Goal: Information Seeking & Learning: Learn about a topic

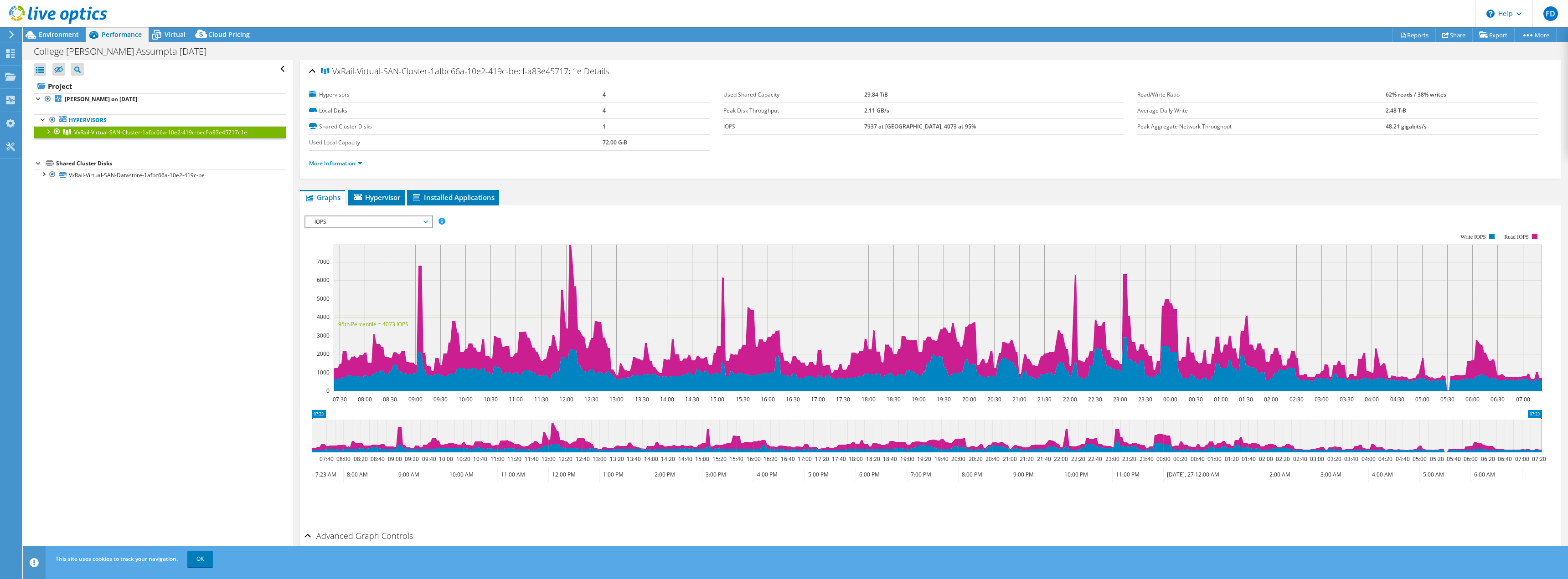
select select "USD"
click at [348, 162] on link "More Information" at bounding box center [336, 163] width 54 height 8
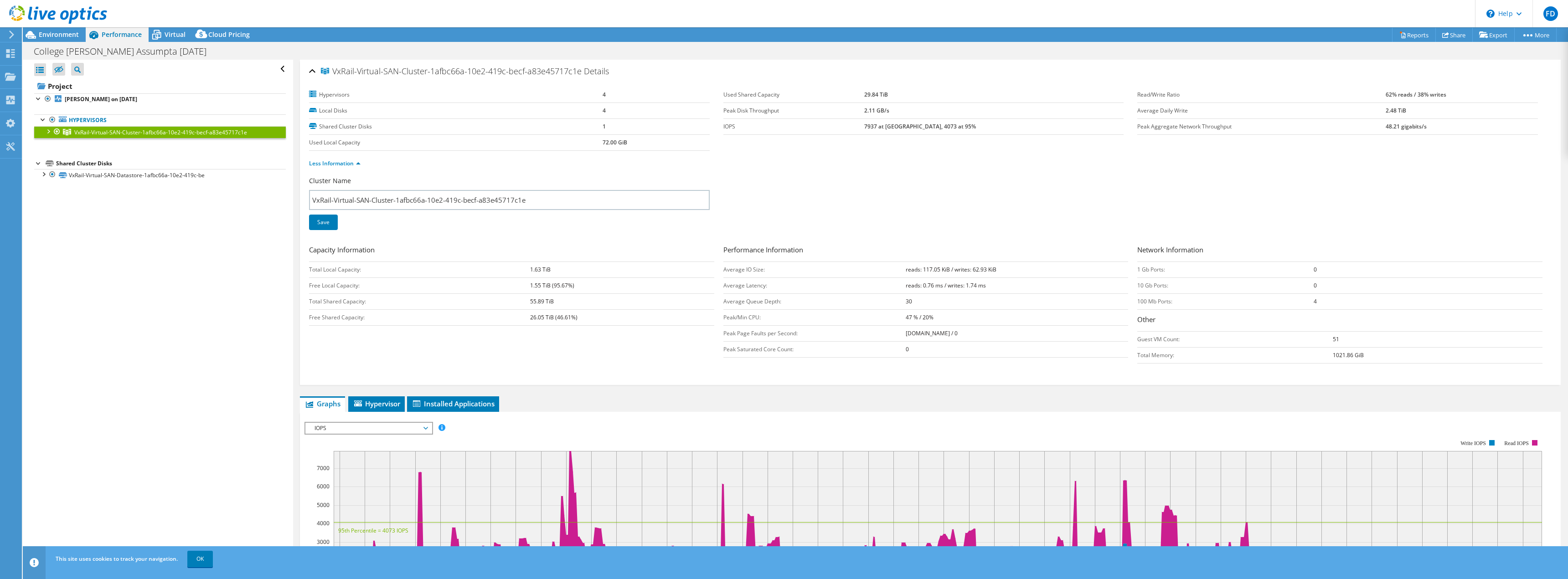
click at [49, 131] on div at bounding box center [47, 130] width 9 height 9
click at [46, 131] on div at bounding box center [47, 130] width 9 height 9
click at [52, 143] on div at bounding box center [52, 142] width 9 height 9
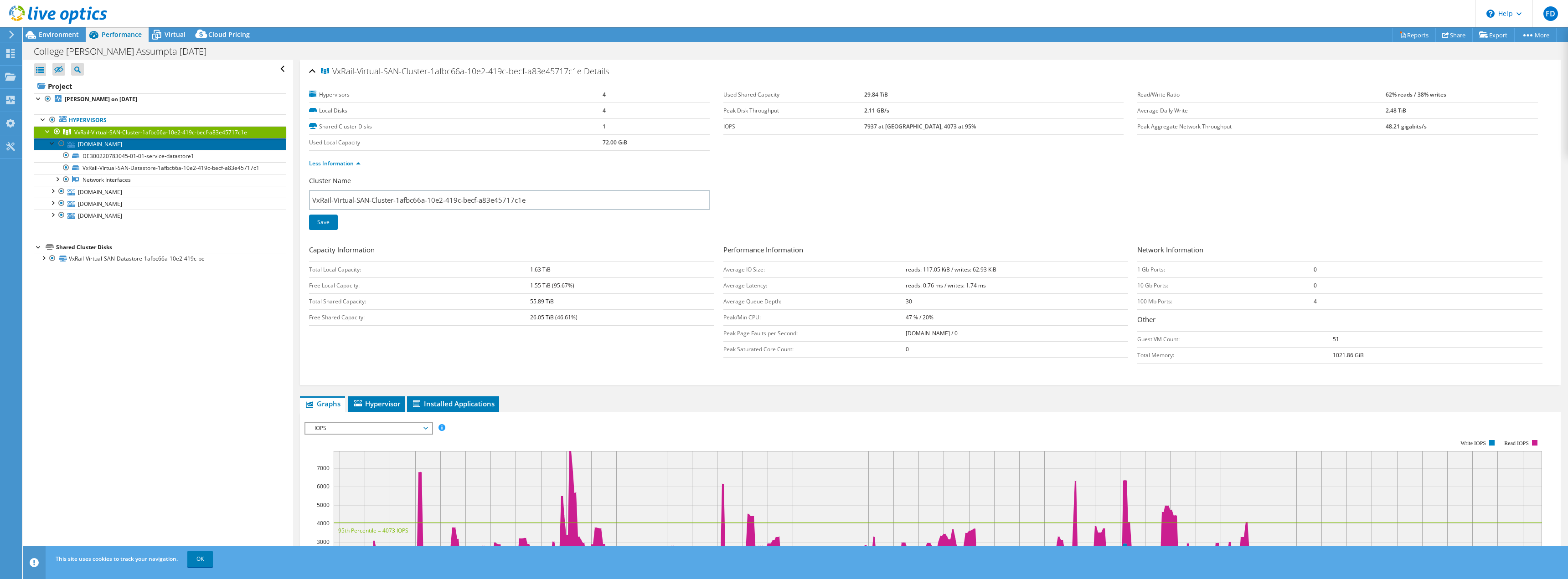
click at [116, 146] on link "[DOMAIN_NAME]" at bounding box center [159, 144] width 251 height 12
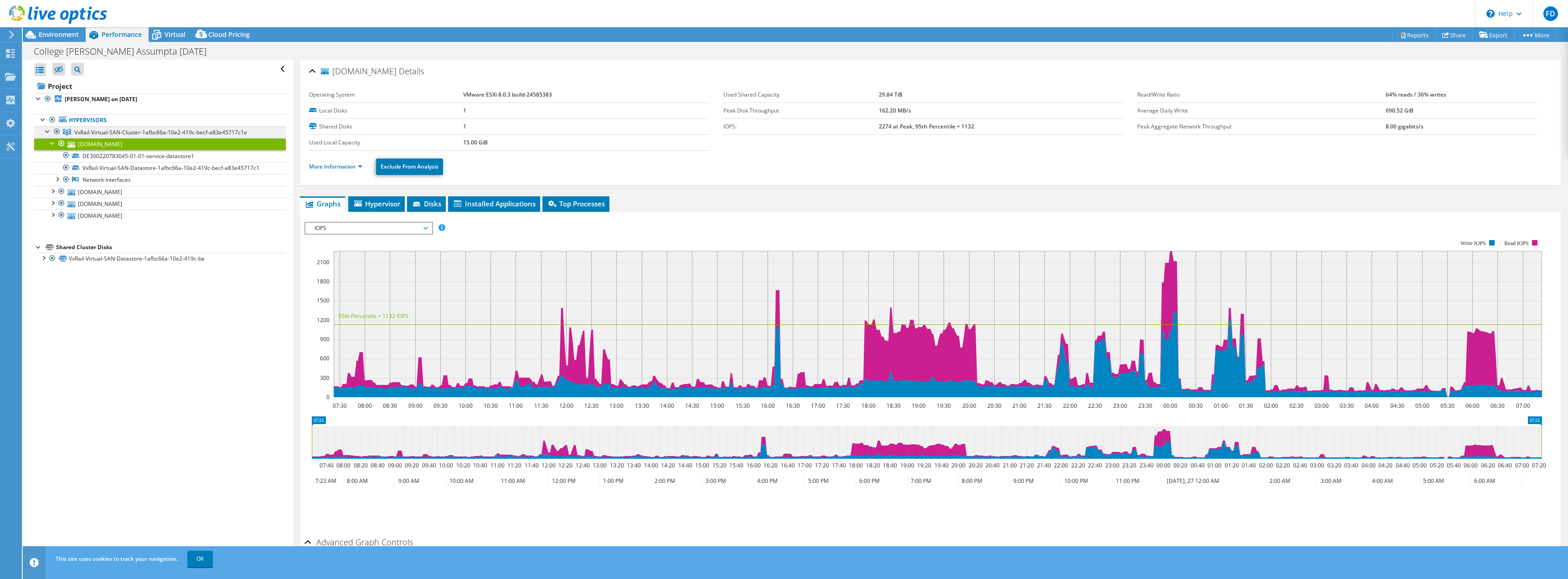
click at [100, 133] on span "VxRail-Virtual-SAN-Cluster-1afbc66a-10e2-419c-becf-a83e45717c1e" at bounding box center [161, 132] width 173 height 8
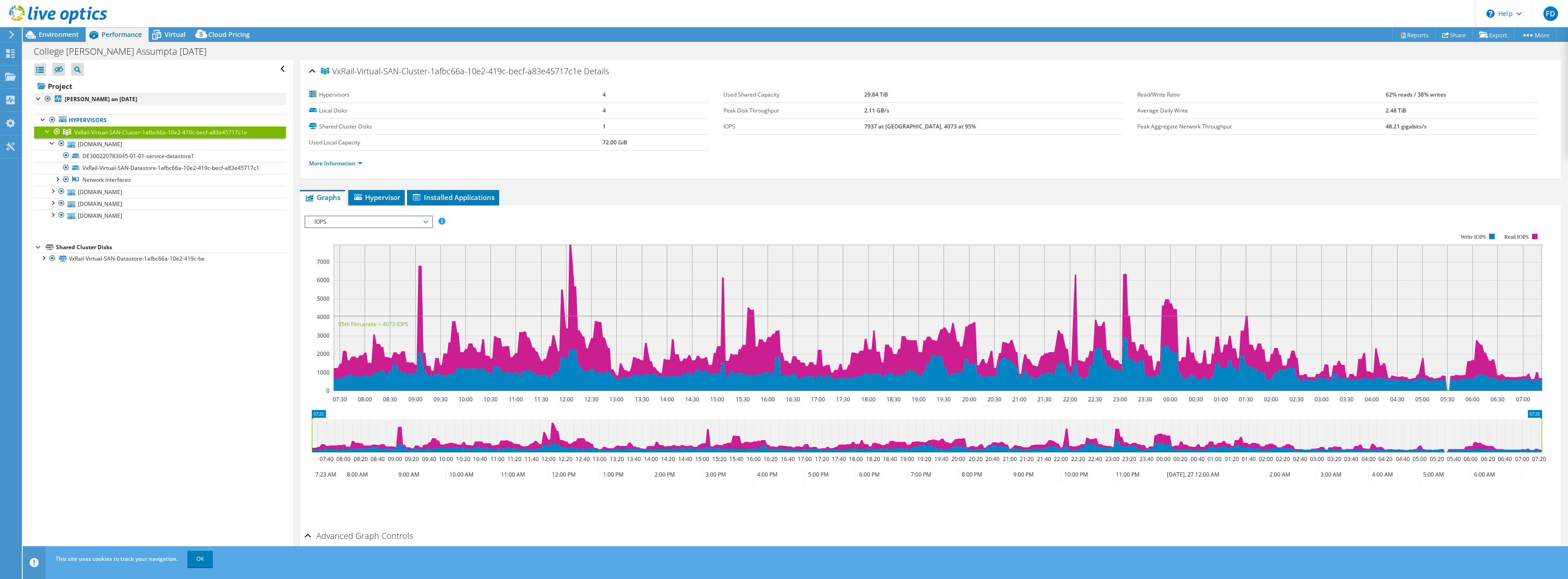
click at [40, 100] on div at bounding box center [38, 98] width 9 height 9
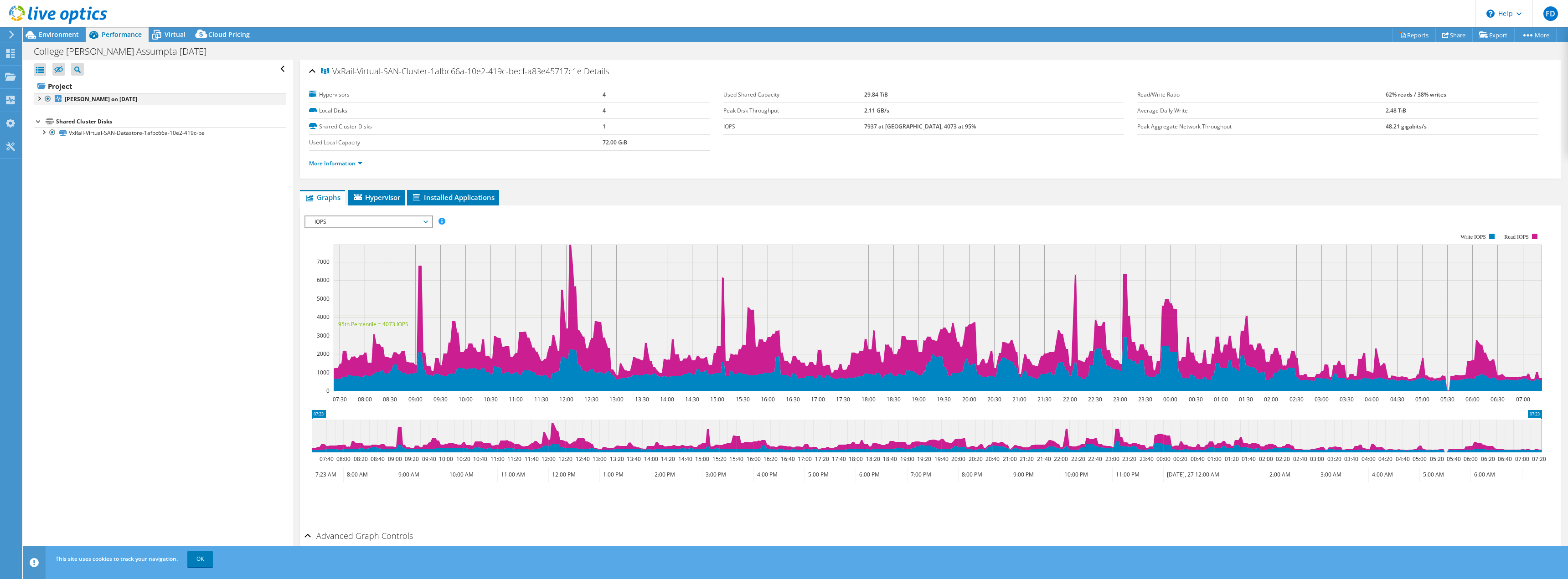
click at [40, 99] on div at bounding box center [38, 98] width 9 height 9
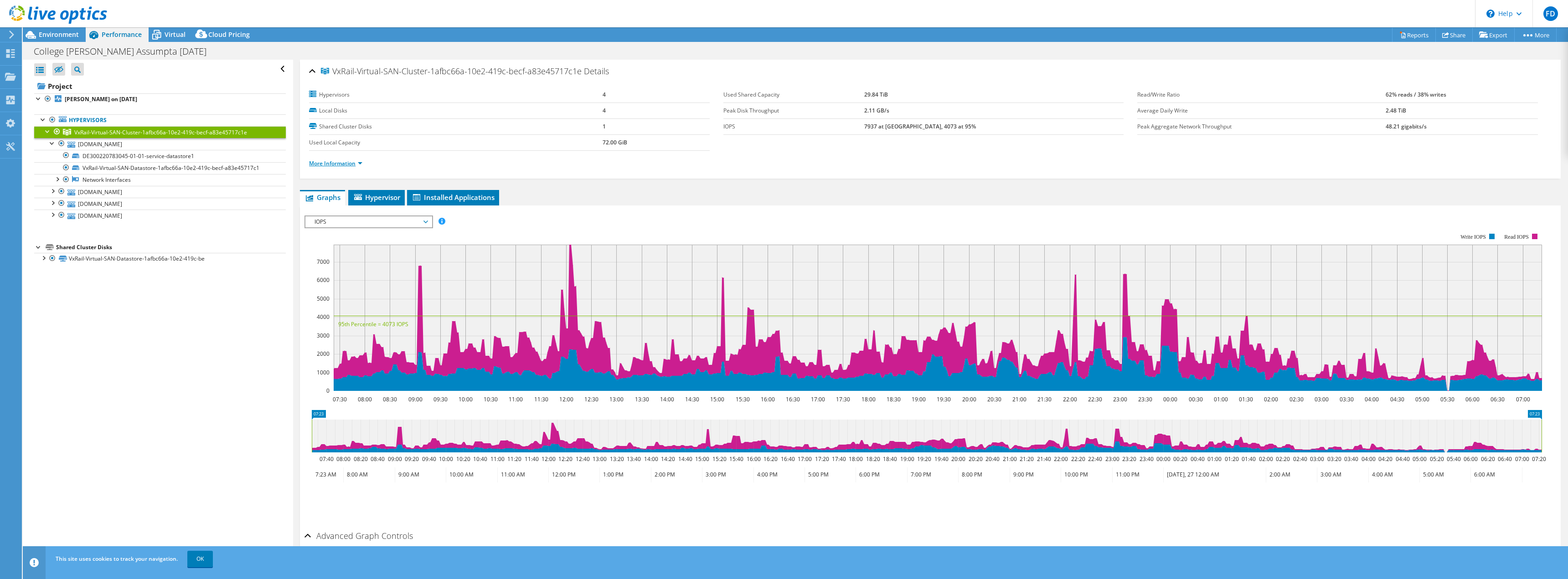
click at [351, 164] on link "More Information" at bounding box center [336, 163] width 54 height 8
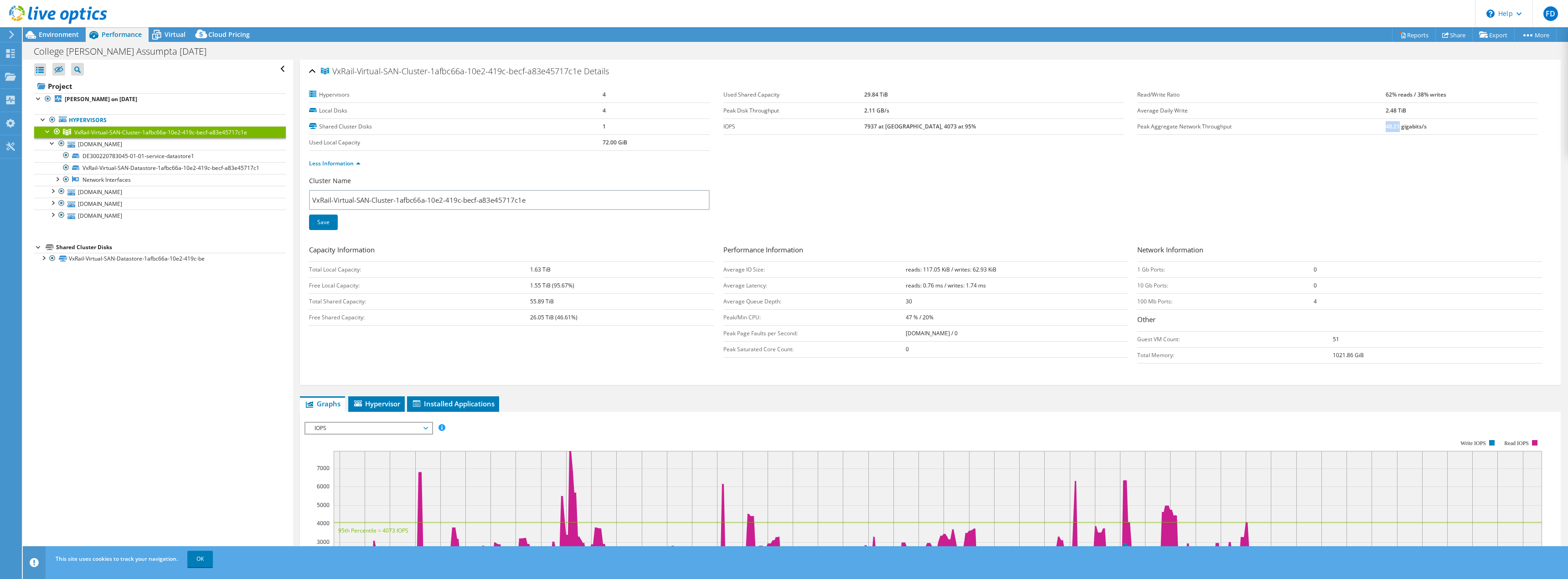
drag, startPoint x: 1393, startPoint y: 126, endPoint x: 1378, endPoint y: 128, distance: 15.1
click at [1385, 127] on b "48.21 gigabits/s" at bounding box center [1405, 126] width 41 height 8
click at [1353, 149] on section "Hypervisors 4 Local Disks 4 Shared Cluster Disks 1 Used Local Capacity 72.00 Gi…" at bounding box center [930, 131] width 1242 height 89
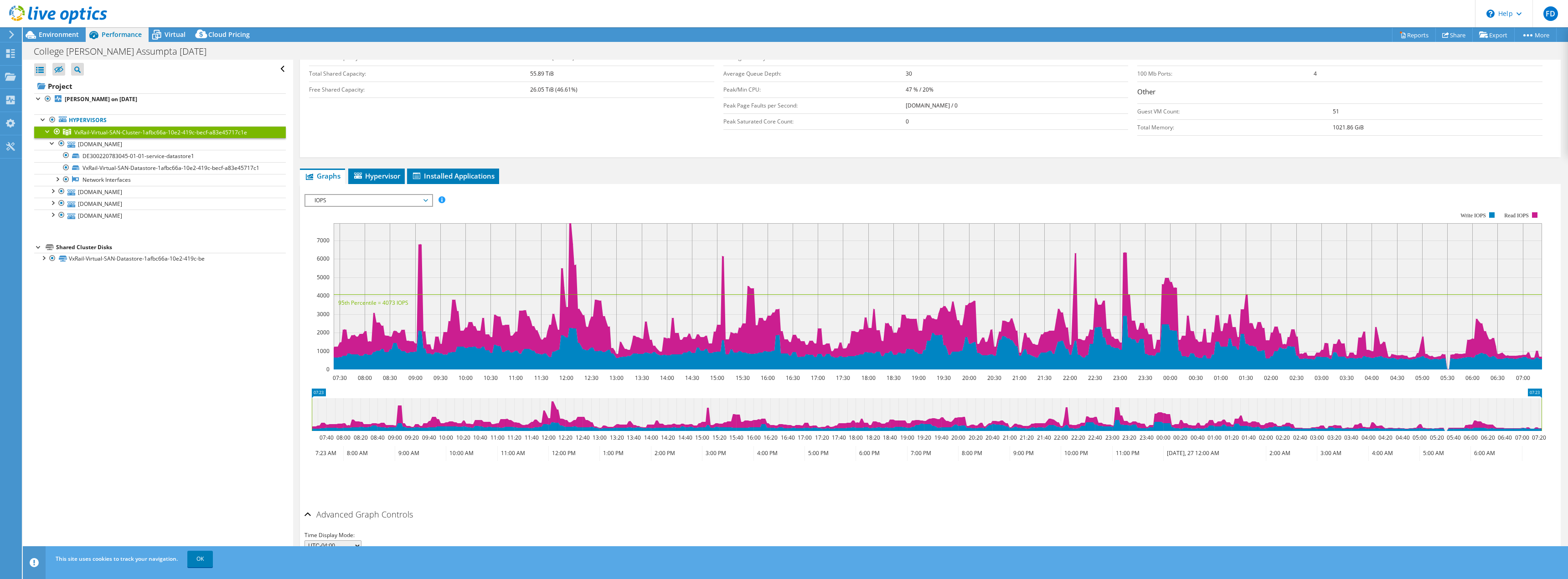
scroll to position [271, 0]
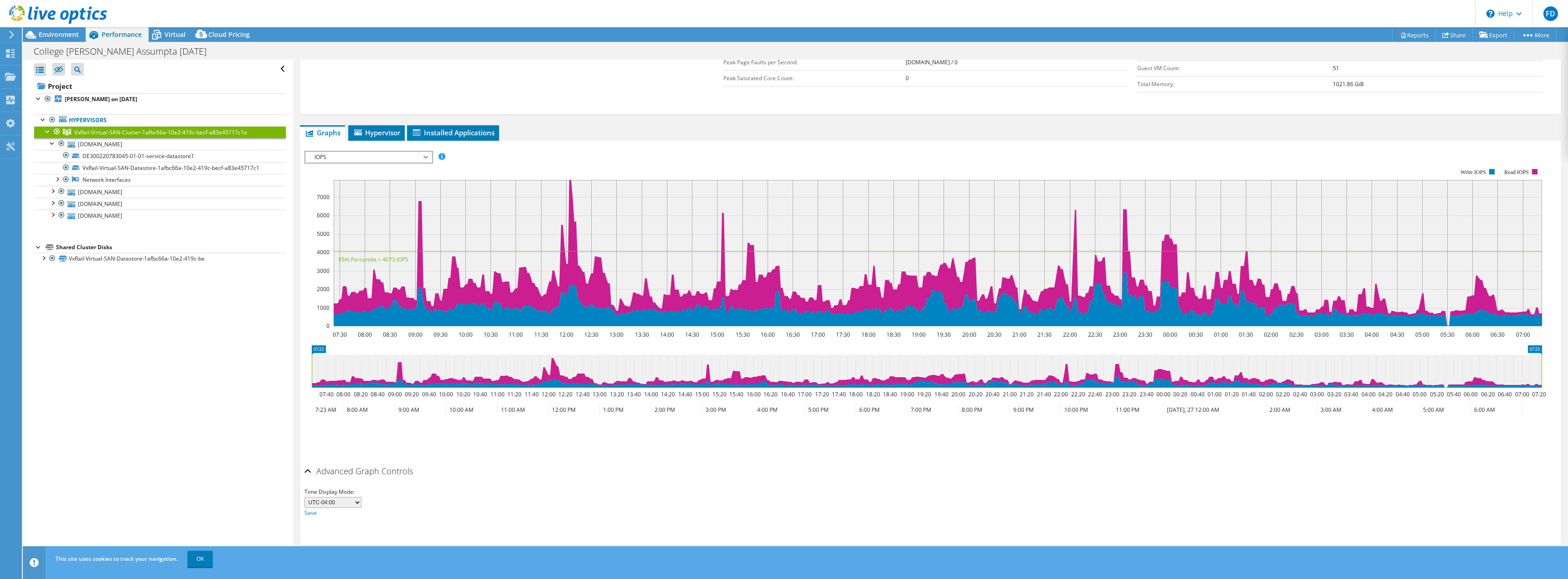
click at [413, 154] on span "IOPS" at bounding box center [368, 157] width 117 height 11
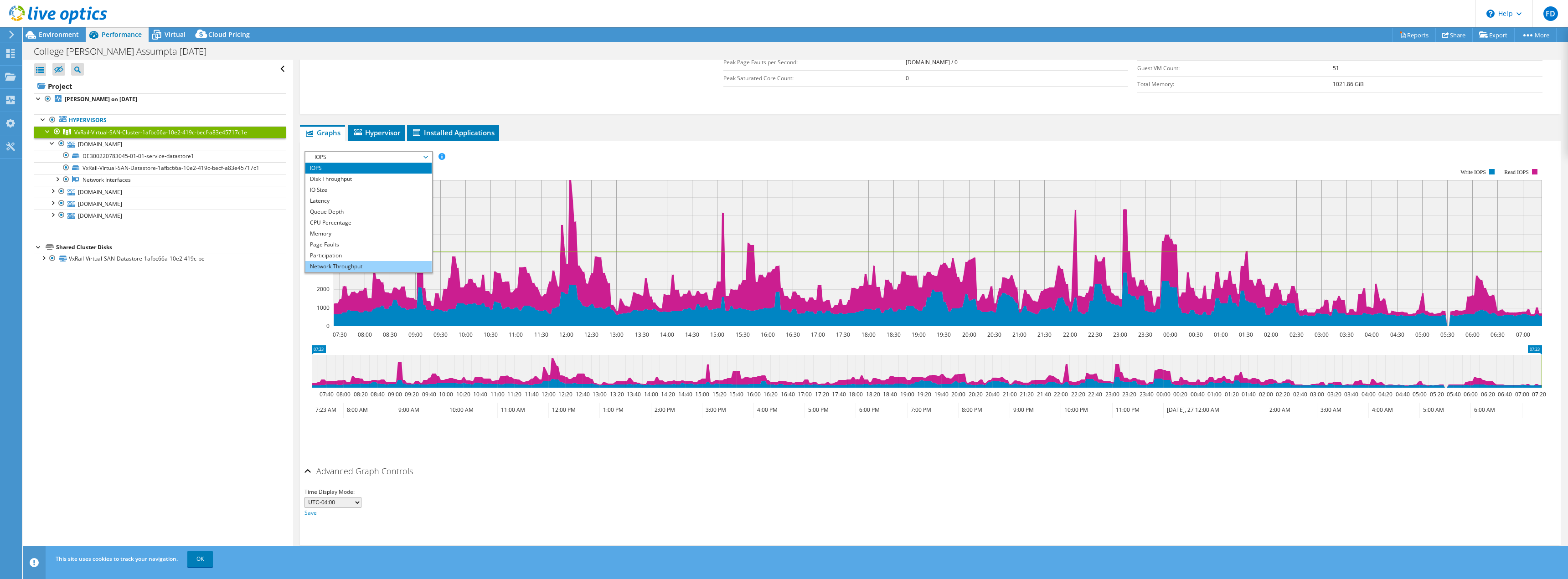
click at [354, 261] on li "Network Throughput" at bounding box center [368, 266] width 126 height 11
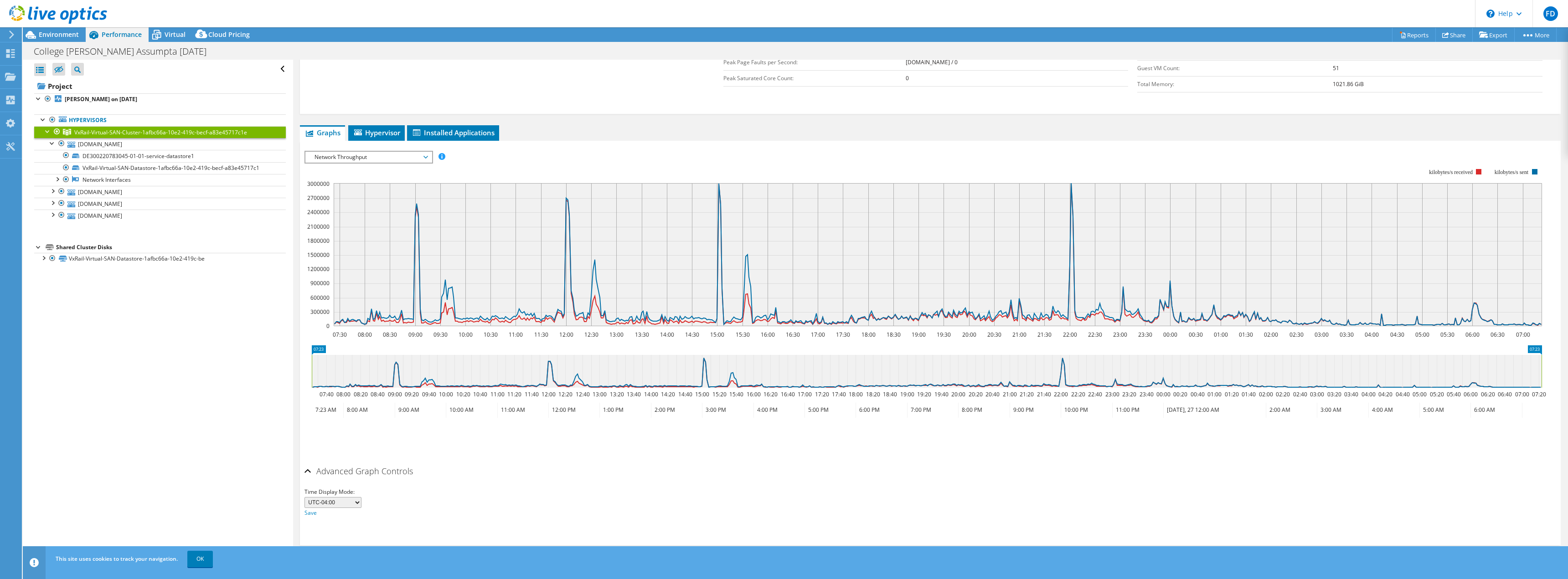
click at [361, 156] on span "Network Throughput" at bounding box center [368, 157] width 117 height 11
drag, startPoint x: 349, startPoint y: 179, endPoint x: 351, endPoint y: 190, distance: 11.2
click at [349, 179] on li "Disk Throughput" at bounding box center [368, 179] width 126 height 11
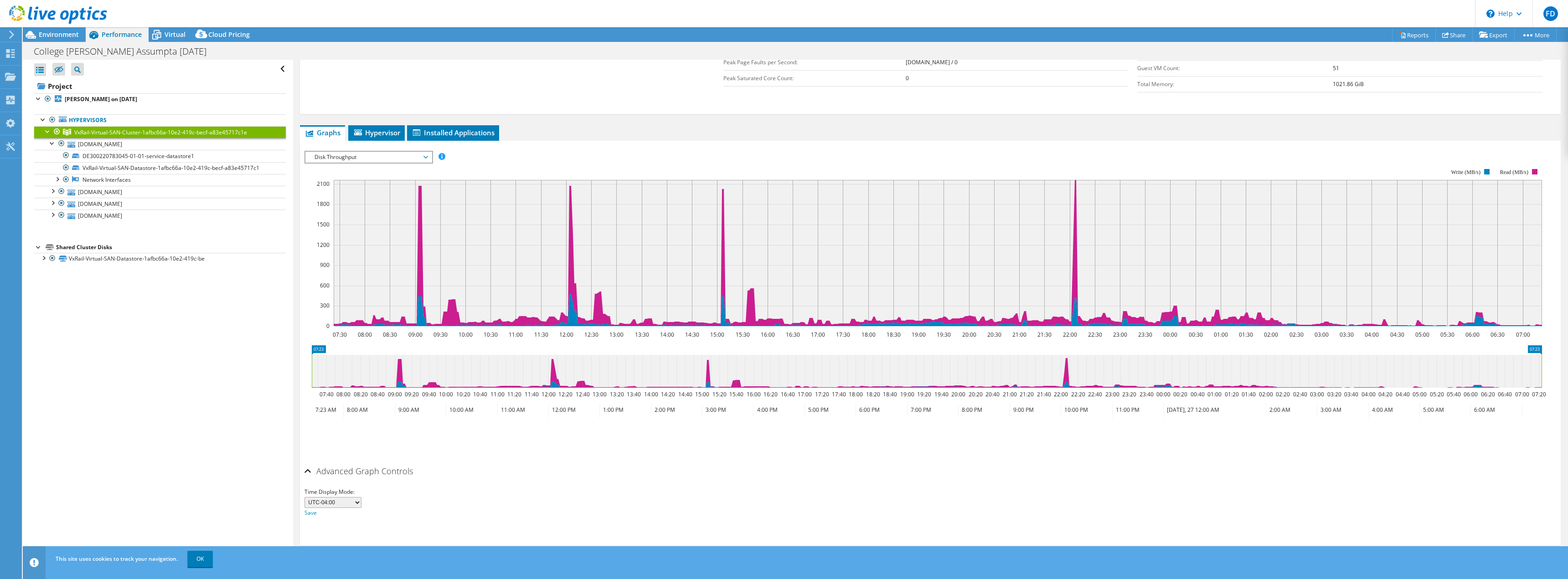
click at [381, 154] on span "Disk Throughput" at bounding box center [368, 157] width 117 height 11
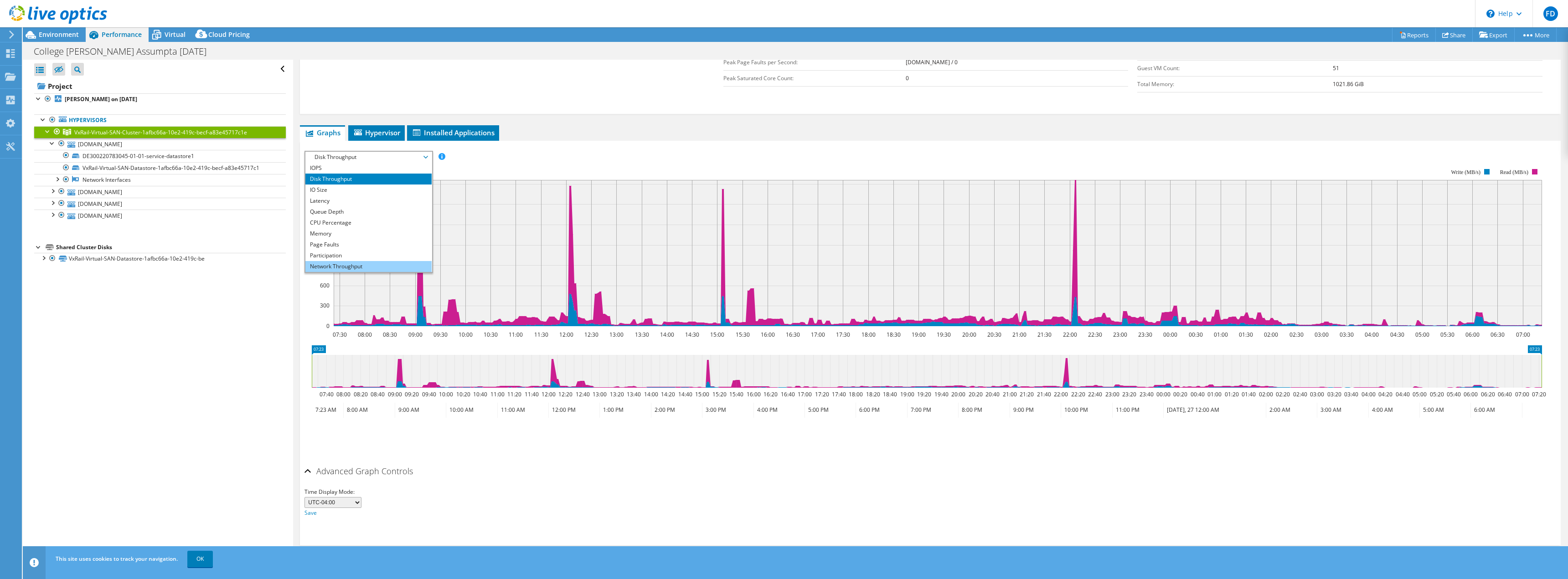
drag, startPoint x: 349, startPoint y: 269, endPoint x: 352, endPoint y: 265, distance: 5.0
click at [349, 269] on li "Network Throughput" at bounding box center [368, 266] width 126 height 11
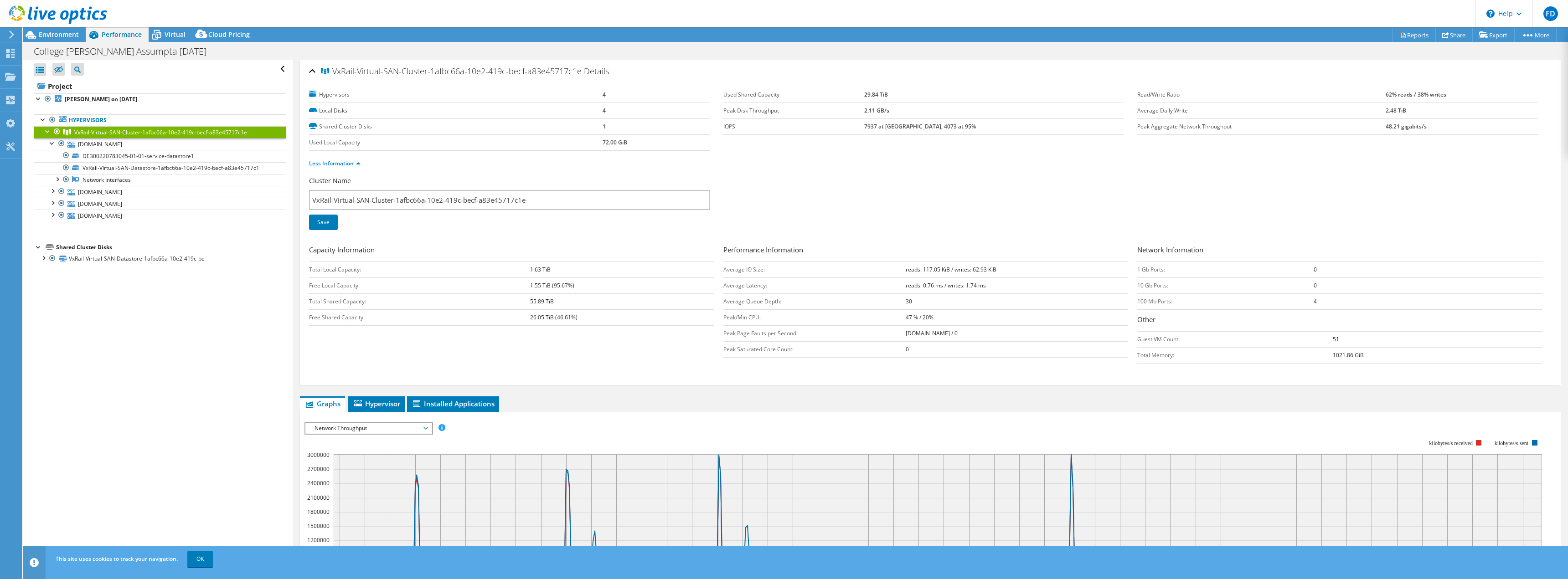
scroll to position [137, 0]
